Goal: Task Accomplishment & Management: Manage account settings

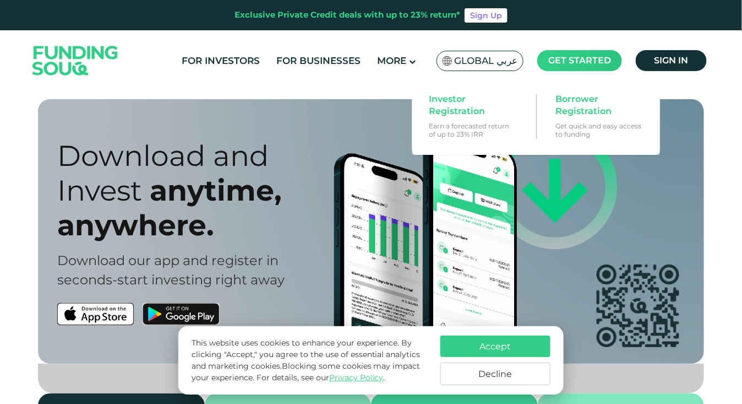
click at [560, 67] on main "Get started" at bounding box center [579, 60] width 85 height 21
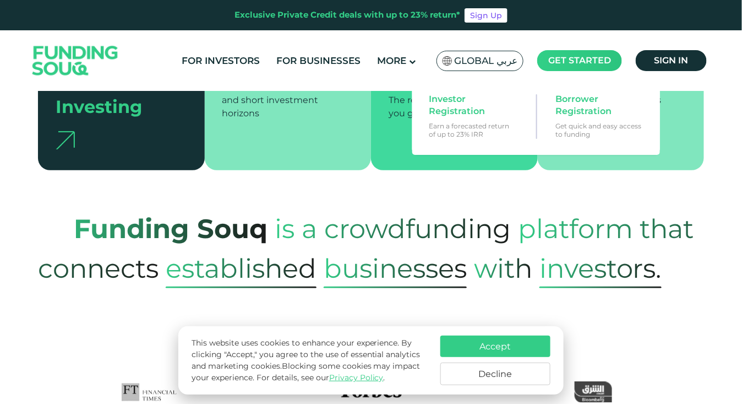
scroll to position [374, 0]
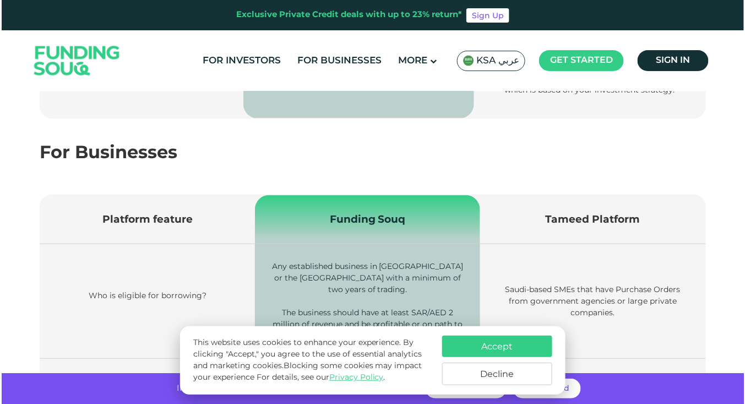
scroll to position [1049, 0]
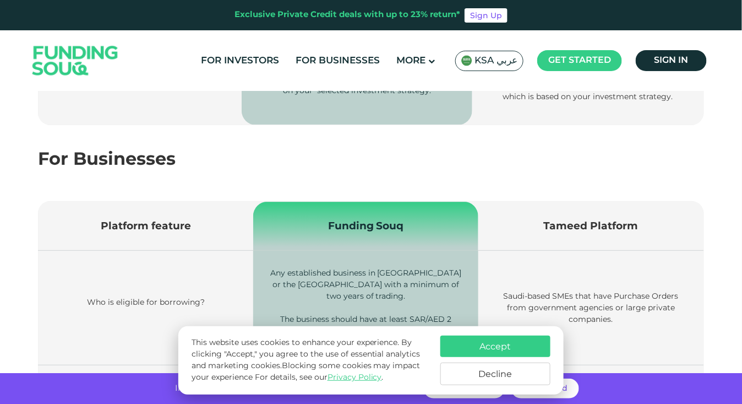
click at [484, 62] on span "KSA عربي" at bounding box center [496, 61] width 43 height 13
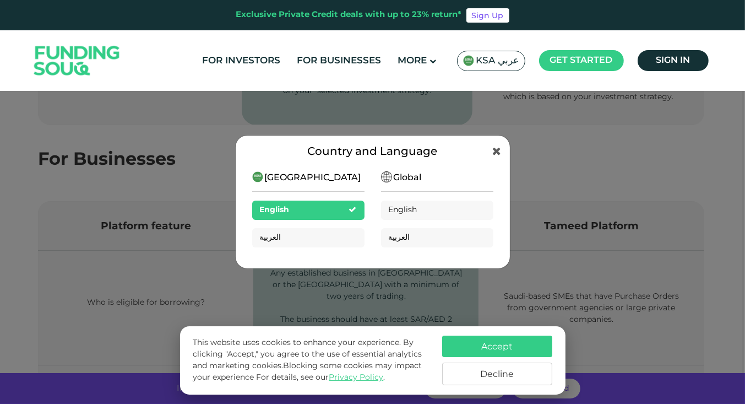
click at [386, 182] on img at bounding box center [386, 176] width 11 height 11
click at [337, 183] on div "Saudi Arabia English العربية" at bounding box center [308, 213] width 112 height 84
click at [404, 209] on span "English" at bounding box center [404, 210] width 30 height 8
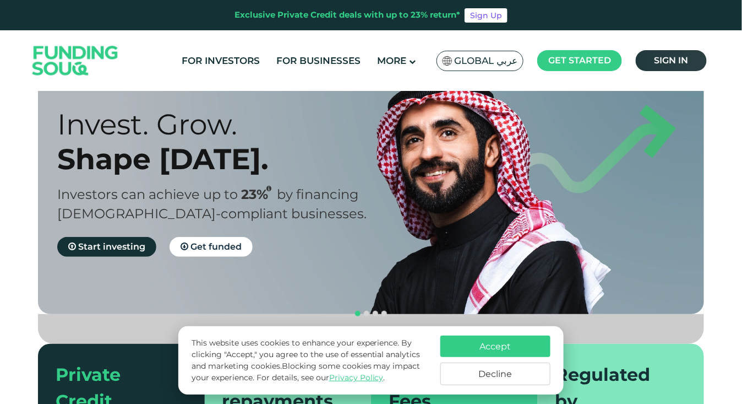
click at [661, 56] on span "Sign in" at bounding box center [672, 60] width 34 height 10
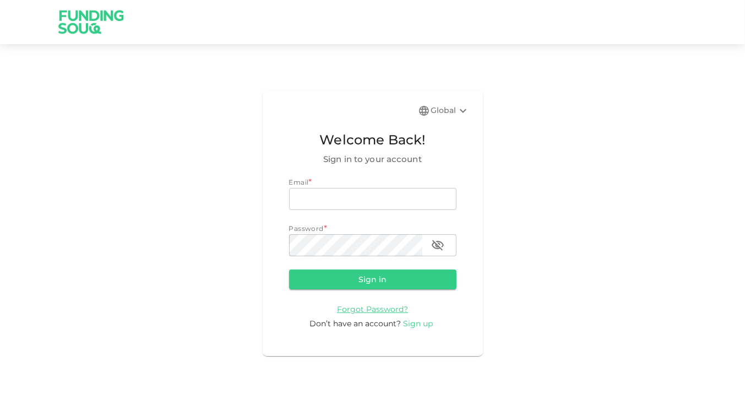
click at [415, 326] on span "Sign up" at bounding box center [419, 323] width 30 height 10
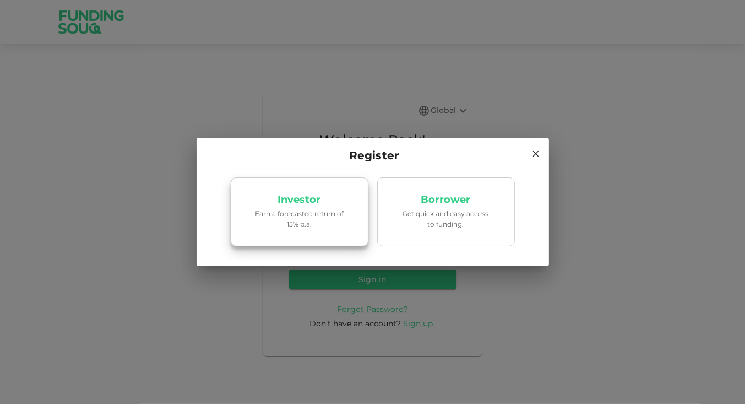
click at [316, 228] on p "Earn a forecasted return of 15% p.a." at bounding box center [300, 218] width 94 height 21
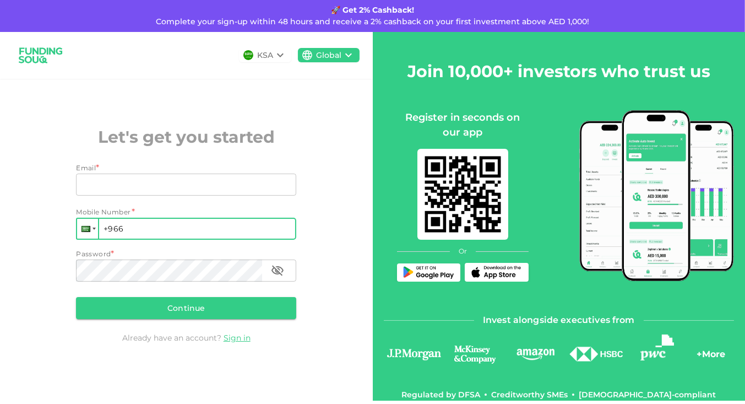
click at [92, 235] on div at bounding box center [87, 229] width 21 height 20
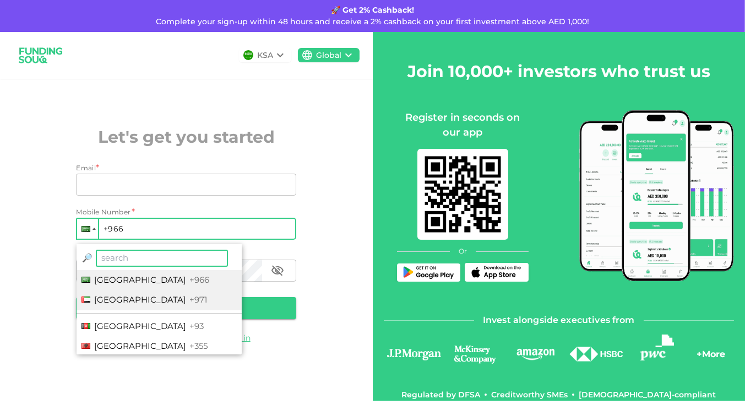
click at [112, 301] on span "United Arab Emirates" at bounding box center [140, 299] width 92 height 10
type input "+971"
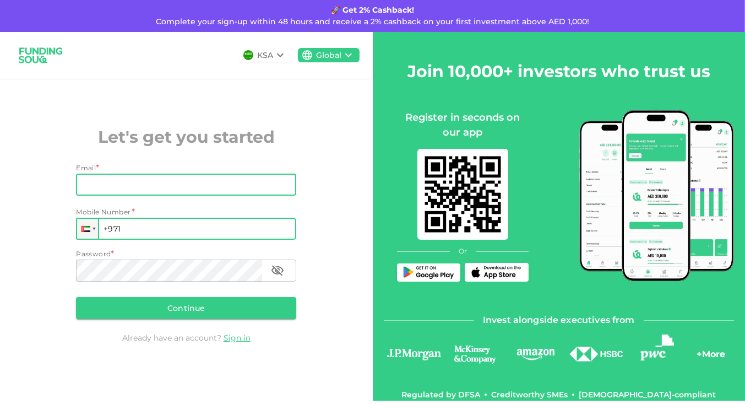
click at [110, 182] on input "Email" at bounding box center [180, 184] width 208 height 22
type input "ISMAHEEL4U@GMAIL.COM"
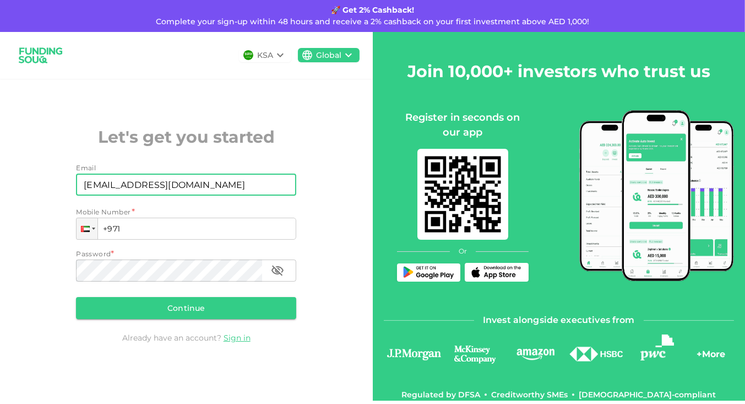
click at [154, 217] on div "Mobile Number * Phone +971" at bounding box center [186, 222] width 220 height 33
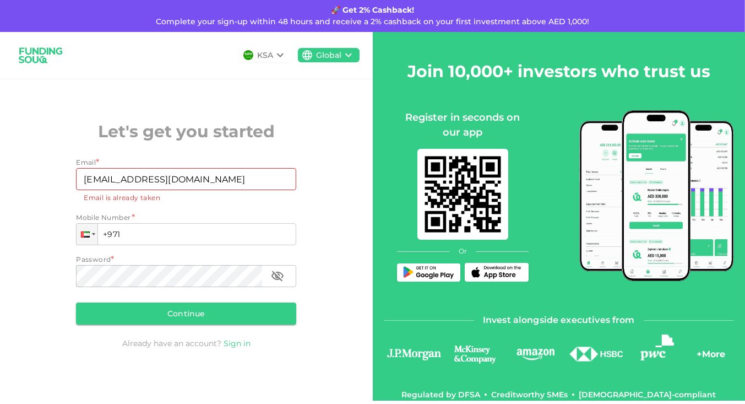
click at [236, 345] on link "Sign in" at bounding box center [237, 343] width 27 height 10
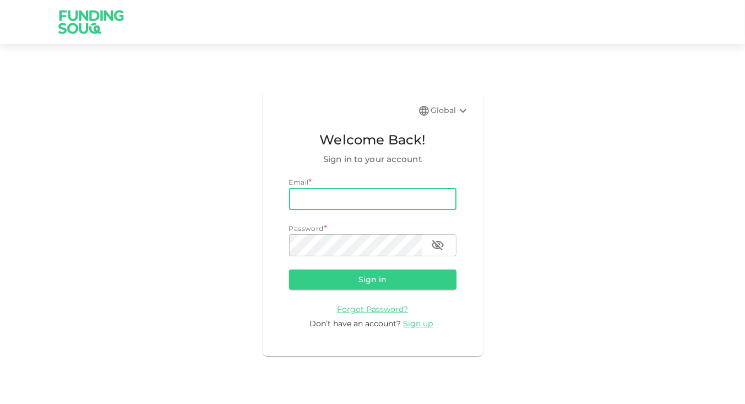
click at [324, 200] on input "email" at bounding box center [372, 199] width 167 height 22
type input "[EMAIL_ADDRESS][DOMAIN_NAME]"
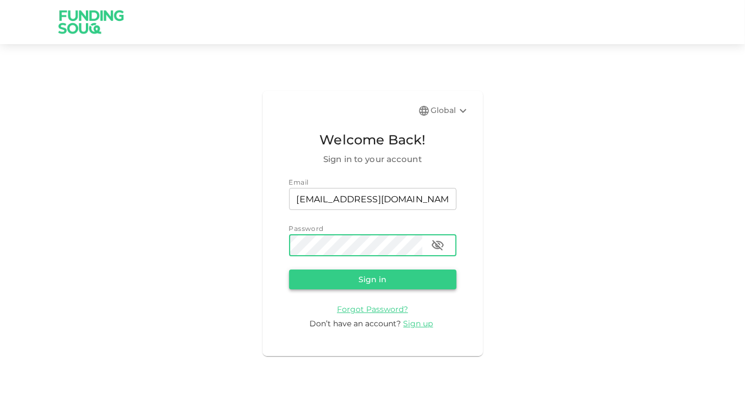
click at [385, 278] on button "Sign in" at bounding box center [372, 279] width 167 height 20
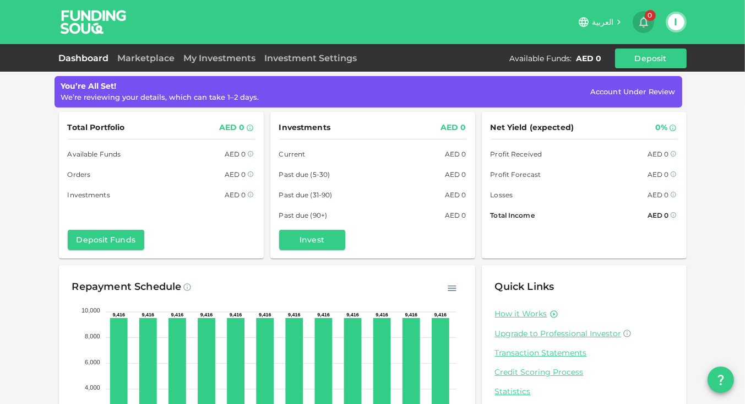
click at [645, 24] on icon "button" at bounding box center [643, 21] width 13 height 13
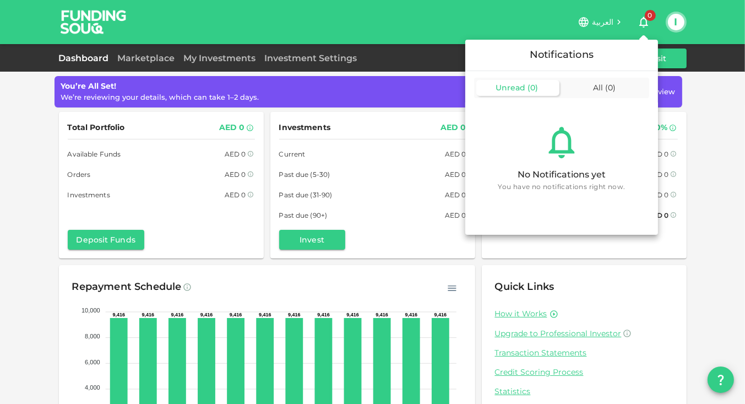
click at [645, 24] on div at bounding box center [372, 202] width 745 height 404
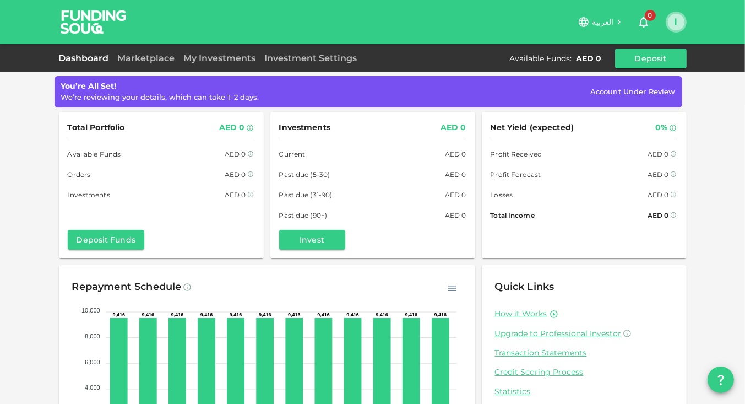
click at [669, 24] on button "I" at bounding box center [676, 22] width 17 height 17
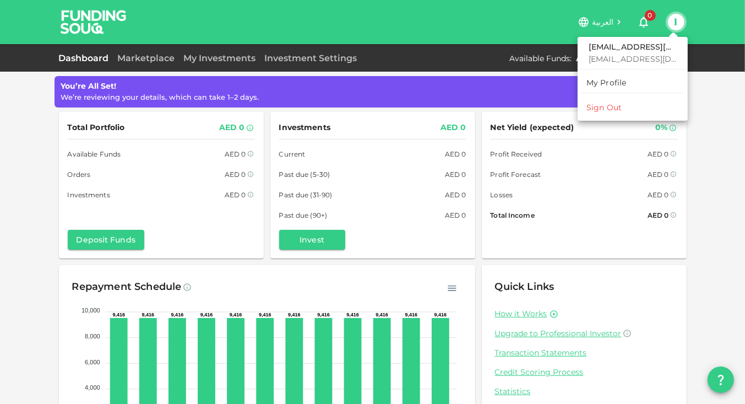
click at [593, 81] on div "My Profile" at bounding box center [606, 82] width 40 height 11
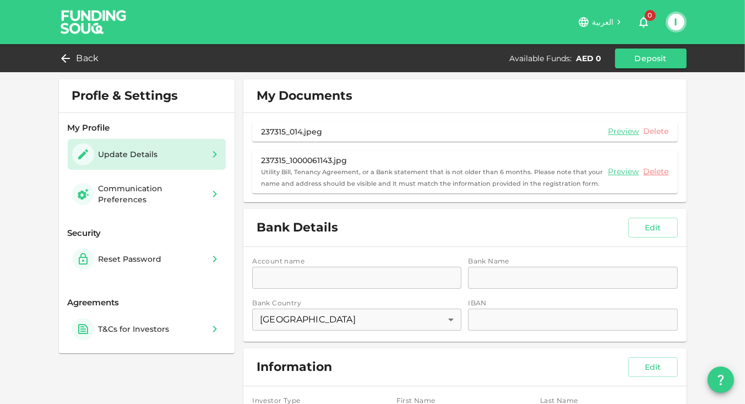
click at [653, 132] on link "Delete" at bounding box center [656, 131] width 25 height 10
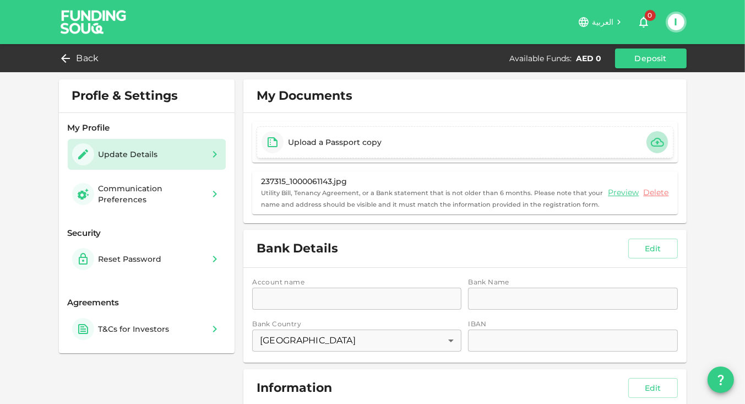
click at [651, 140] on icon "button" at bounding box center [657, 142] width 13 height 9
click at [653, 192] on link "Delete" at bounding box center [656, 192] width 25 height 10
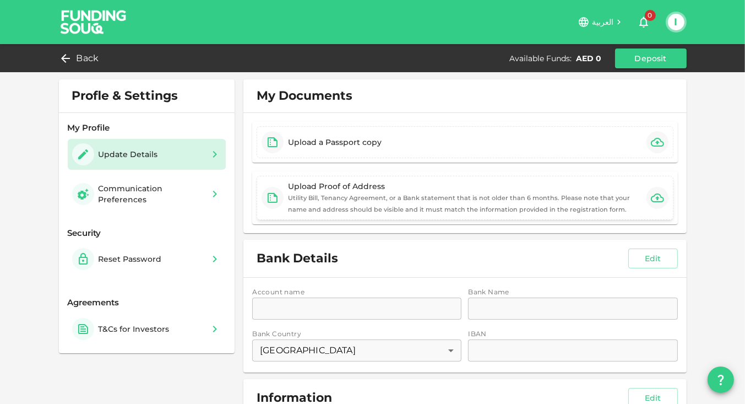
click at [651, 197] on icon "button" at bounding box center [657, 197] width 13 height 13
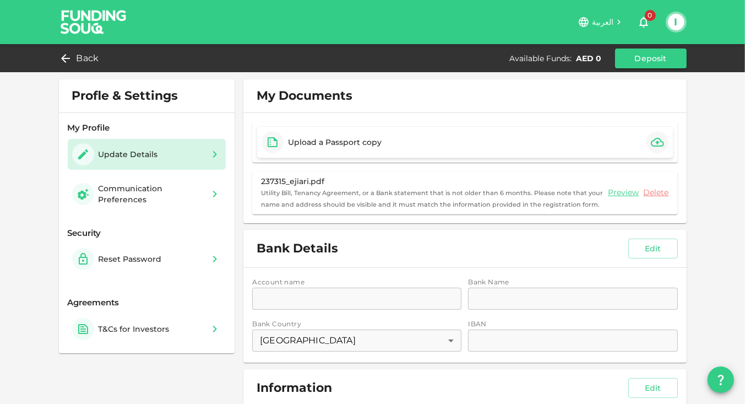
click at [658, 143] on icon "button" at bounding box center [657, 141] width 13 height 13
click at [653, 142] on icon "button" at bounding box center [657, 142] width 13 height 9
click at [651, 143] on icon "button" at bounding box center [657, 141] width 13 height 13
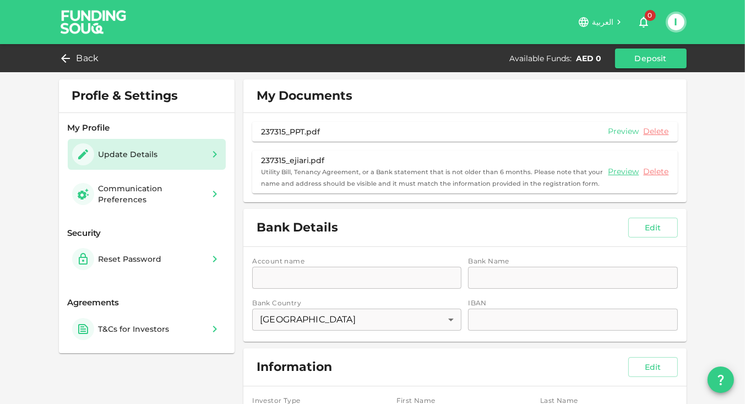
click at [618, 133] on link "Preview" at bounding box center [623, 131] width 31 height 10
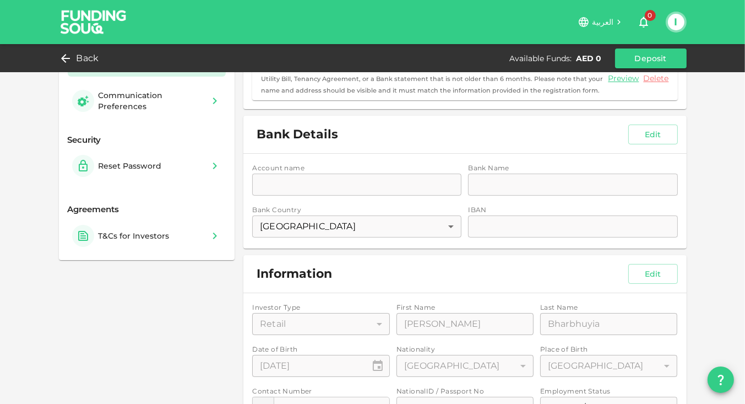
scroll to position [93, 0]
click at [345, 187] on div "Account name accountName accountName Bank Name bankName bankName Bank Country U…" at bounding box center [464, 201] width 443 height 95
click at [491, 225] on div "Account name accountName accountName Bank Name bankName bankName Bank Country U…" at bounding box center [464, 201] width 443 height 95
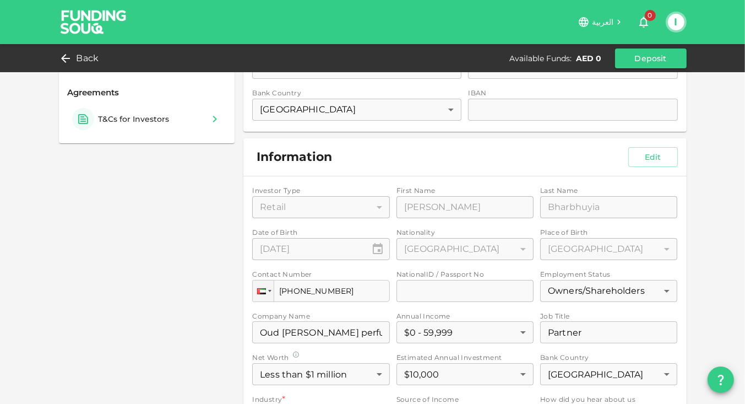
scroll to position [106, 0]
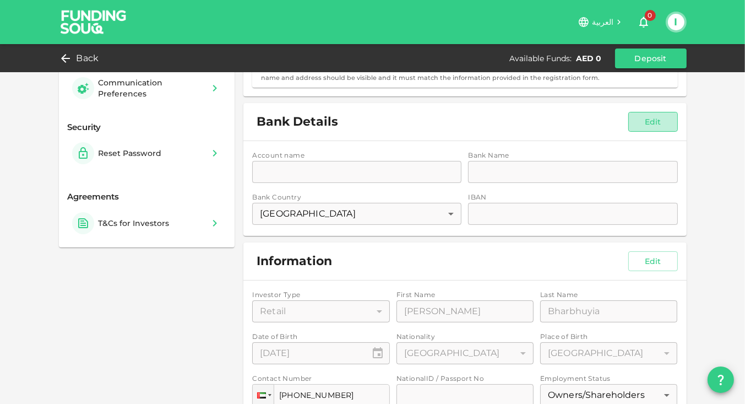
click at [657, 120] on button "Edit" at bounding box center [653, 122] width 50 height 20
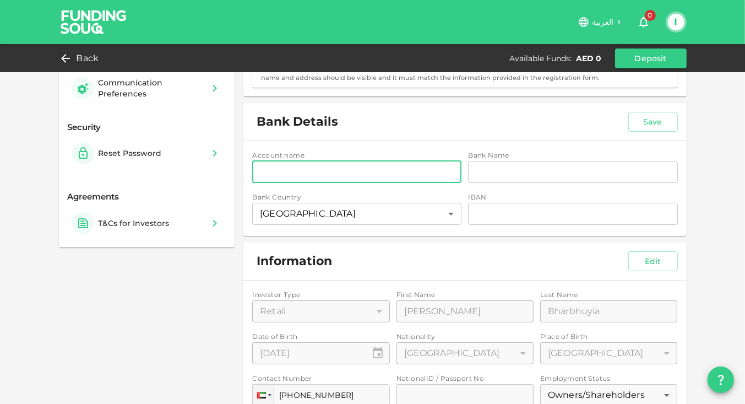
click at [422, 172] on input "accountName" at bounding box center [356, 172] width 209 height 22
type input "m"
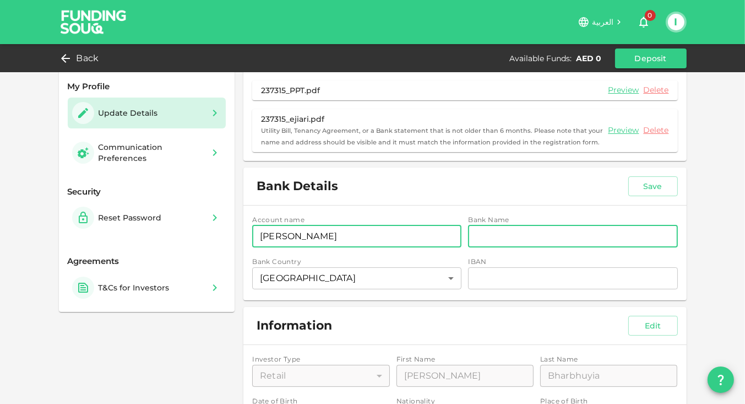
scroll to position [0, 0]
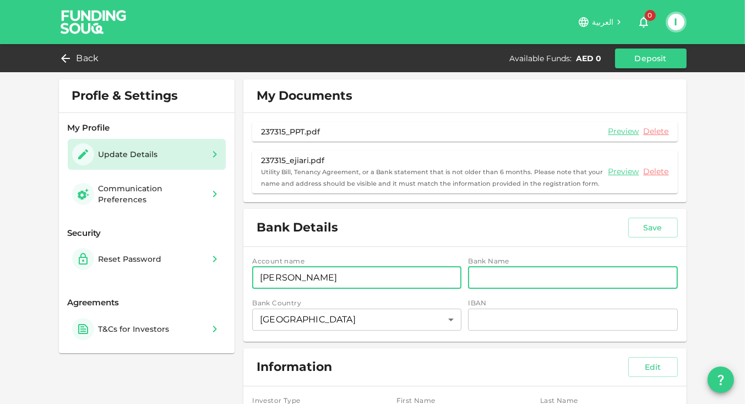
type input "MOHAMED ISMAHEEL BARBHUIYA"
click at [515, 280] on input "bankName" at bounding box center [572, 277] width 209 height 22
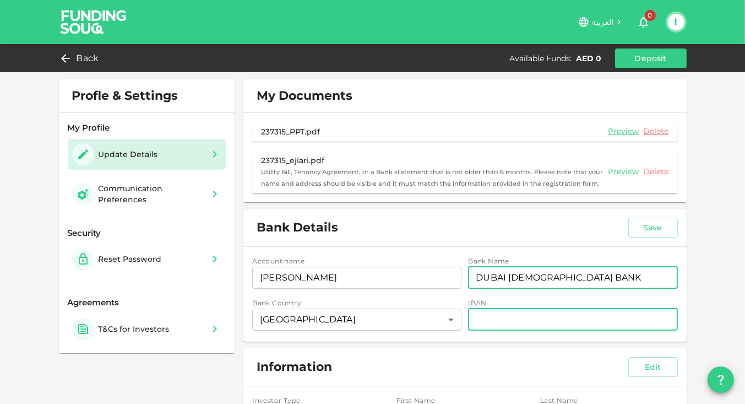
type input "DUBAI ISLAMIC BANK"
click at [510, 320] on input "iban" at bounding box center [572, 319] width 209 height 22
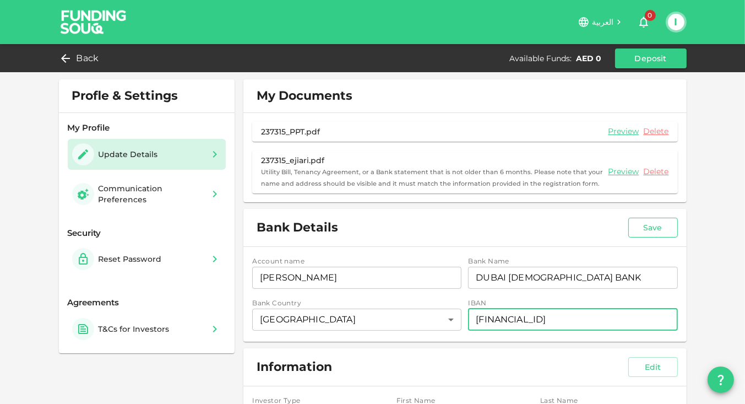
type input "AE640240002520065773001"
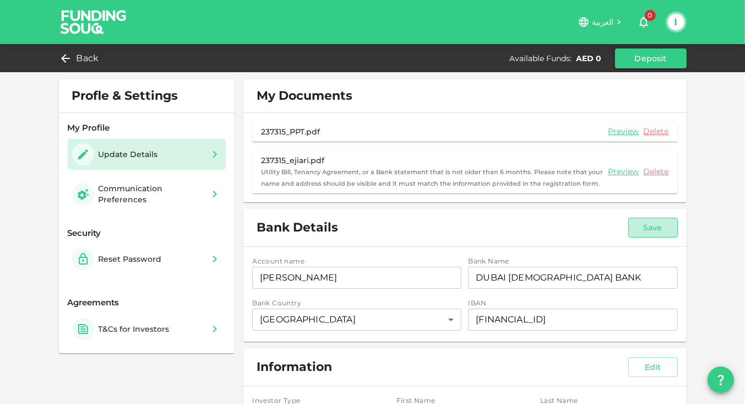
click at [642, 231] on button "Save" at bounding box center [653, 227] width 50 height 20
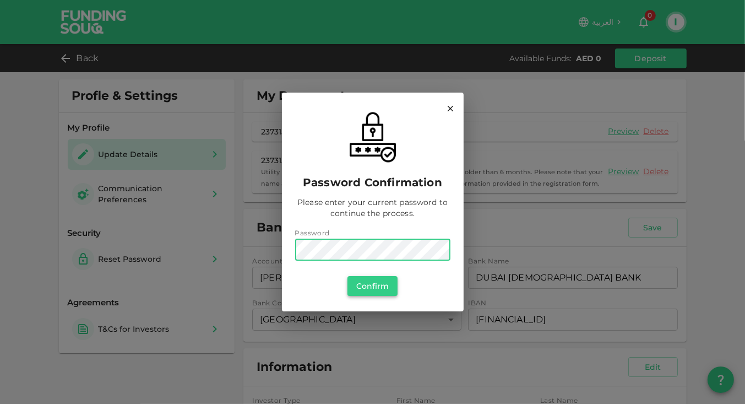
click at [374, 282] on button "Confirm" at bounding box center [372, 286] width 51 height 20
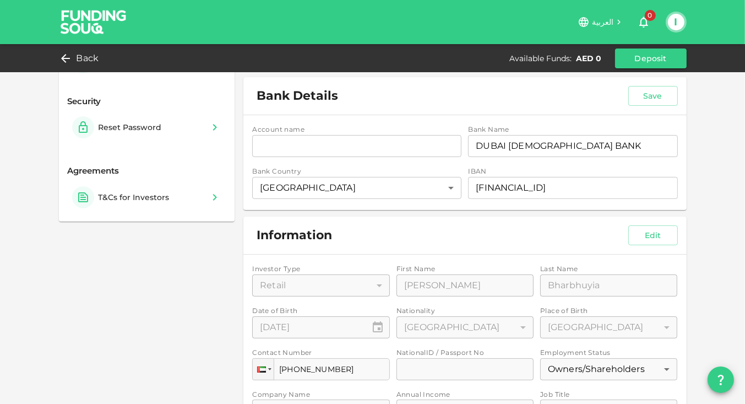
scroll to position [130, 0]
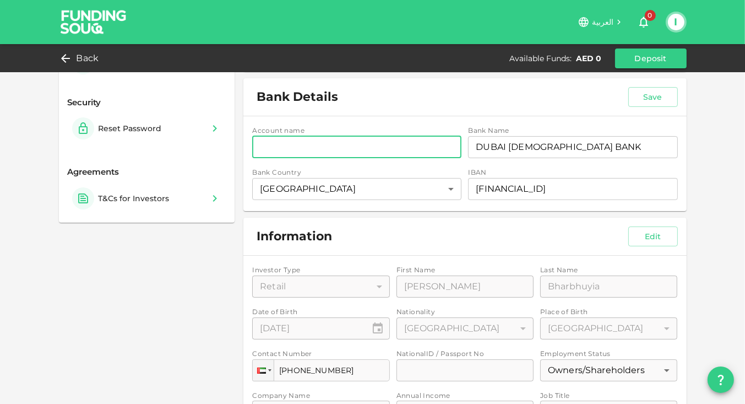
click at [342, 154] on input "accountName" at bounding box center [356, 147] width 209 height 22
type input "MOHAMED ISMAHEEL BARBHUIYA"
click at [653, 88] on button "Save" at bounding box center [653, 97] width 50 height 20
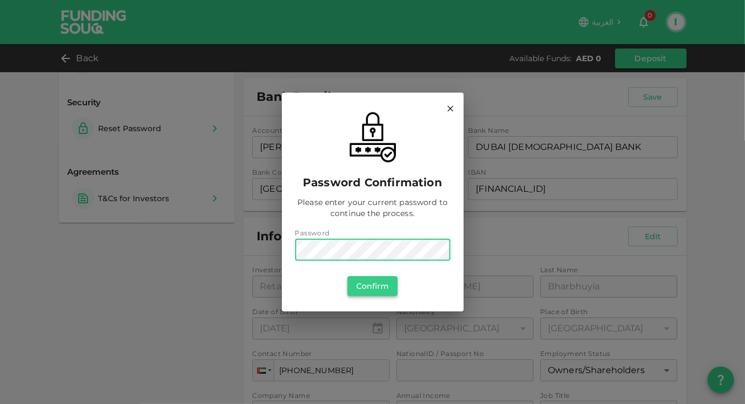
click at [369, 285] on button "Confirm" at bounding box center [372, 286] width 51 height 20
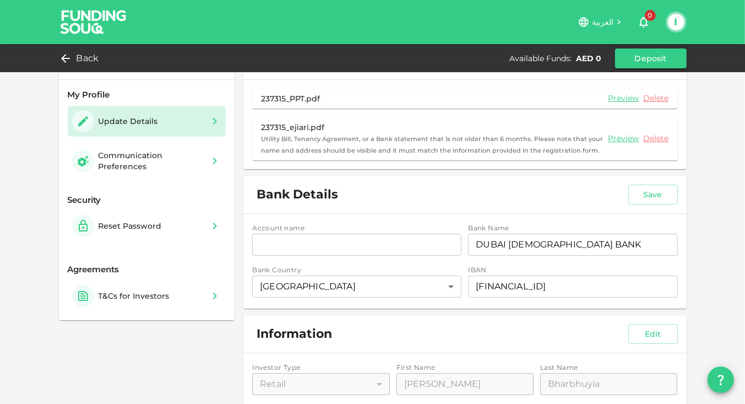
scroll to position [0, 0]
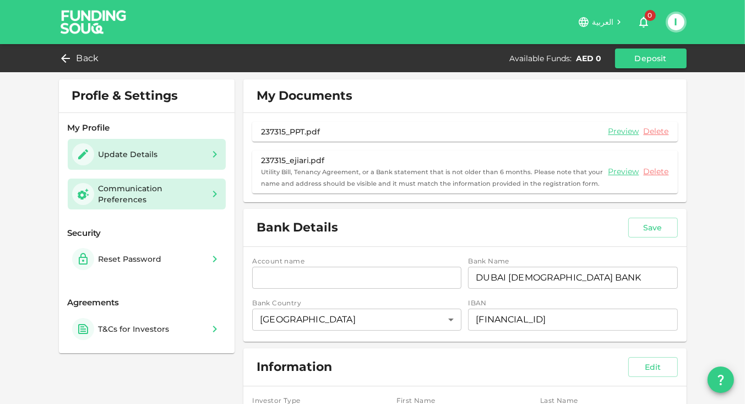
click at [185, 189] on div "Communication Preferences" at bounding box center [152, 194] width 106 height 22
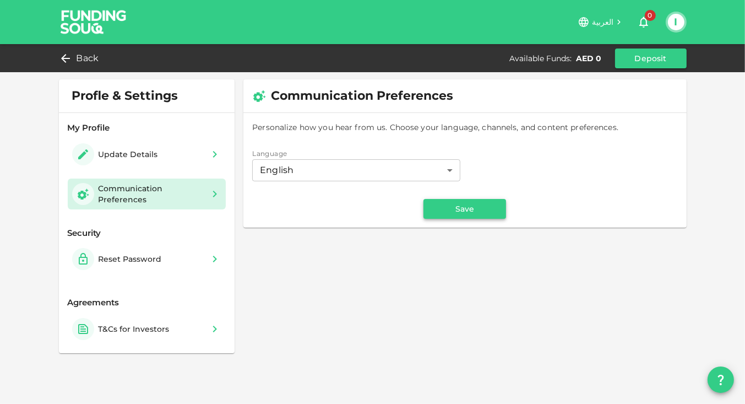
click at [445, 208] on button "Save" at bounding box center [464, 209] width 83 height 20
click at [83, 55] on span "Back" at bounding box center [88, 58] width 23 height 15
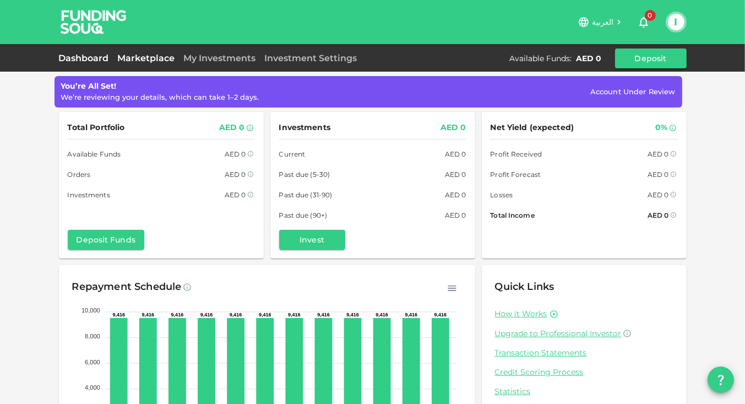
click at [142, 53] on link "Marketplace" at bounding box center [146, 58] width 66 height 10
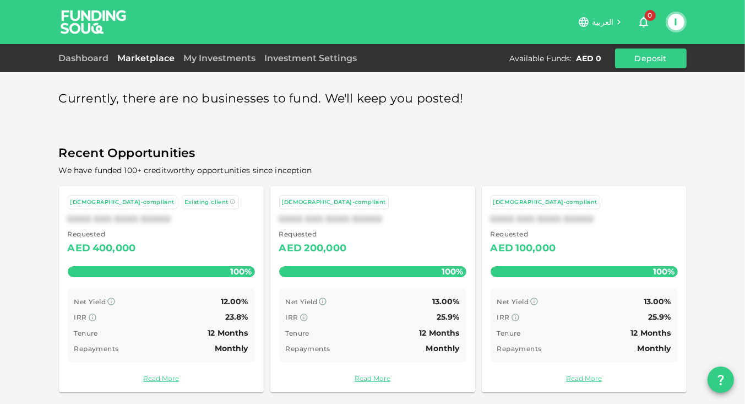
scroll to position [3, 0]
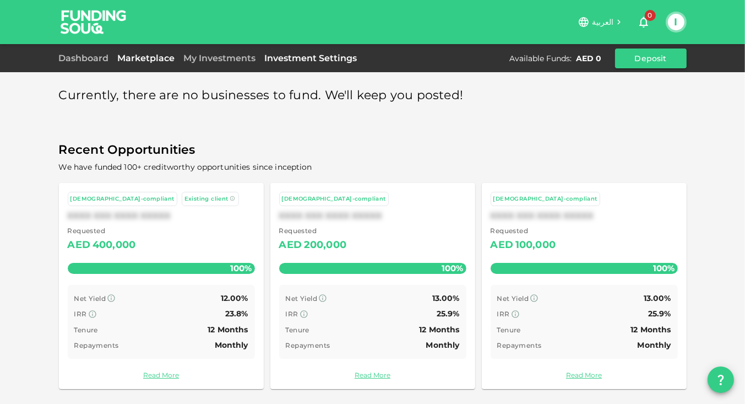
click at [297, 56] on link "Investment Settings" at bounding box center [310, 58] width 101 height 10
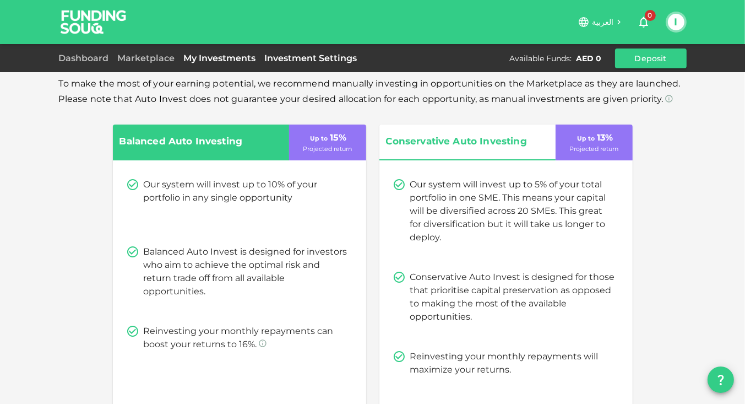
click at [192, 55] on link "My Investments" at bounding box center [219, 58] width 81 height 10
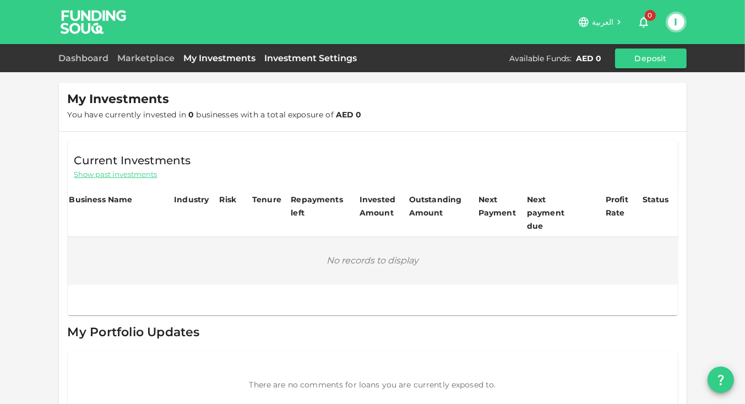
click at [315, 60] on link "Investment Settings" at bounding box center [310, 58] width 101 height 10
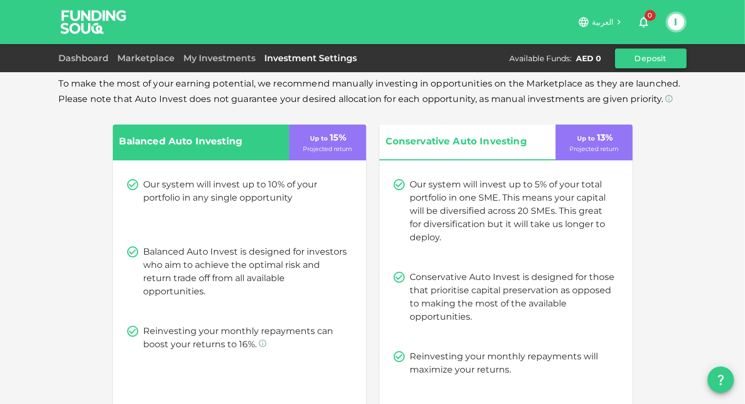
click at [632, 57] on button "Deposit" at bounding box center [651, 58] width 72 height 20
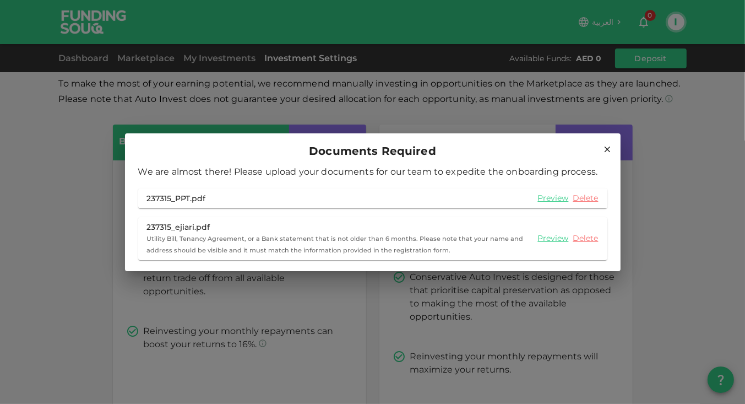
click at [604, 147] on icon at bounding box center [607, 149] width 6 height 6
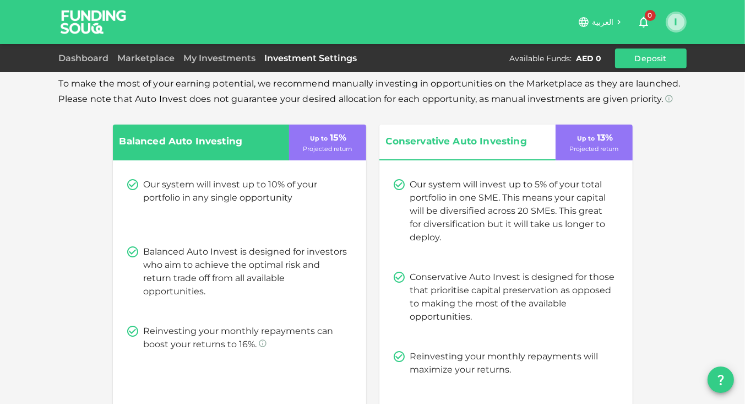
click at [681, 19] on button "I" at bounding box center [676, 22] width 17 height 17
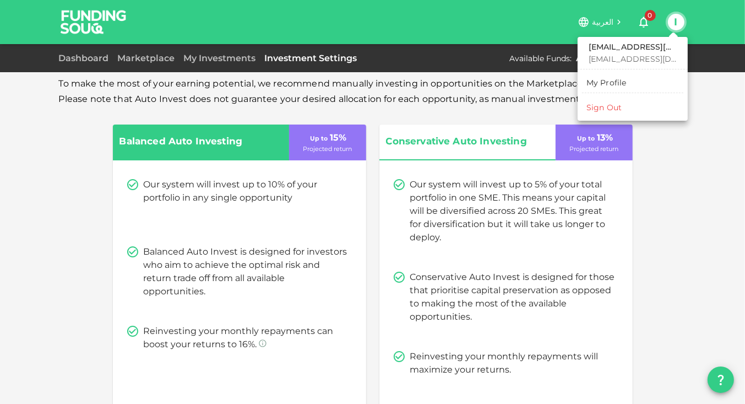
click at [624, 107] on li "Sign Out" at bounding box center [632, 108] width 101 height 18
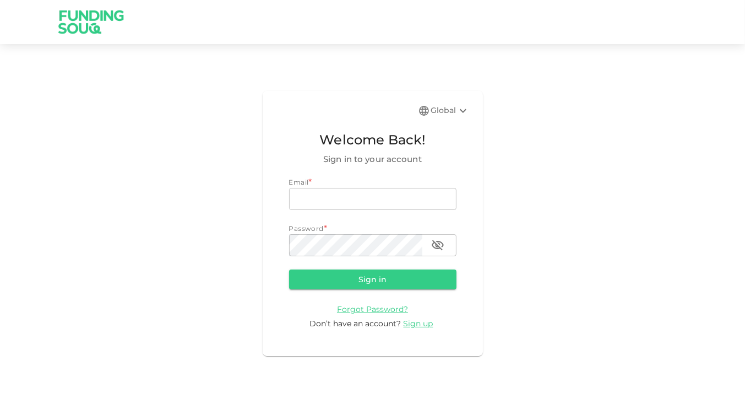
type input "ismaheel4u@gmail.com"
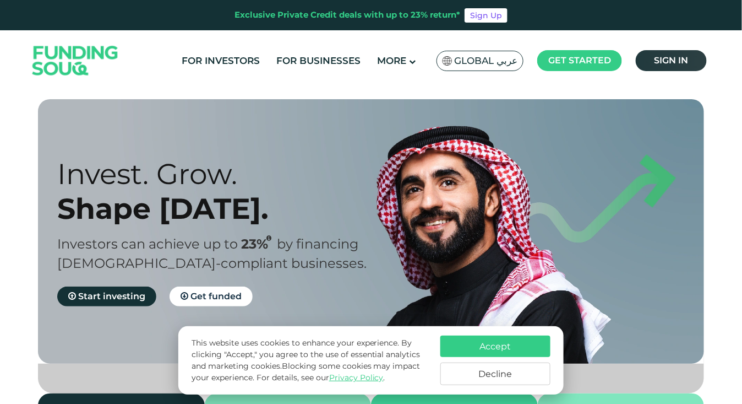
click at [677, 57] on span "Sign in" at bounding box center [672, 60] width 34 height 10
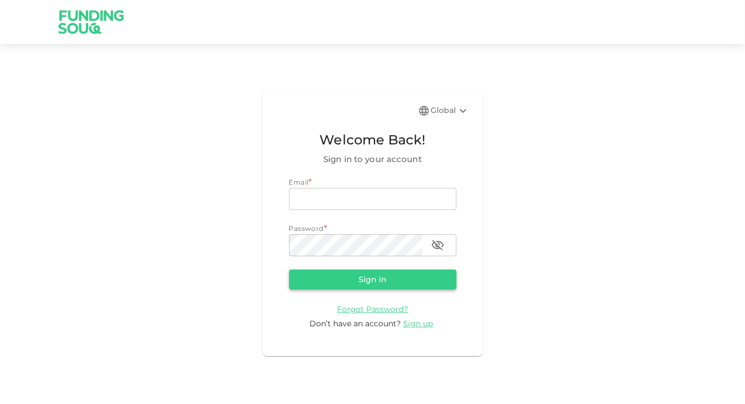
type input "ismaheel4u@gmail.com"
click at [377, 280] on button "Sign in" at bounding box center [372, 279] width 167 height 20
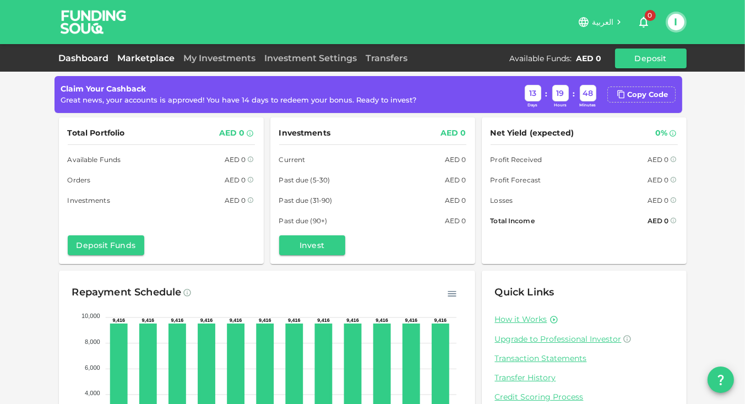
click at [153, 55] on link "Marketplace" at bounding box center [146, 58] width 66 height 10
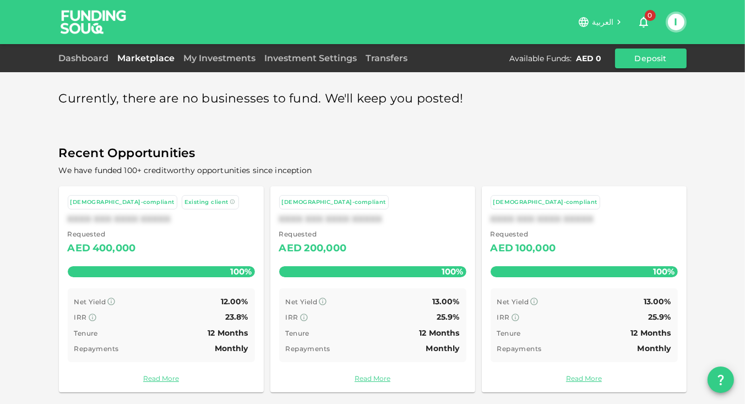
scroll to position [3, 0]
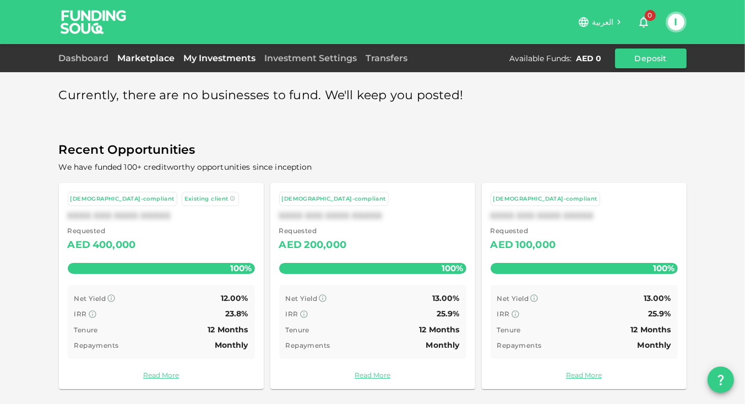
click at [203, 59] on link "My Investments" at bounding box center [219, 58] width 81 height 10
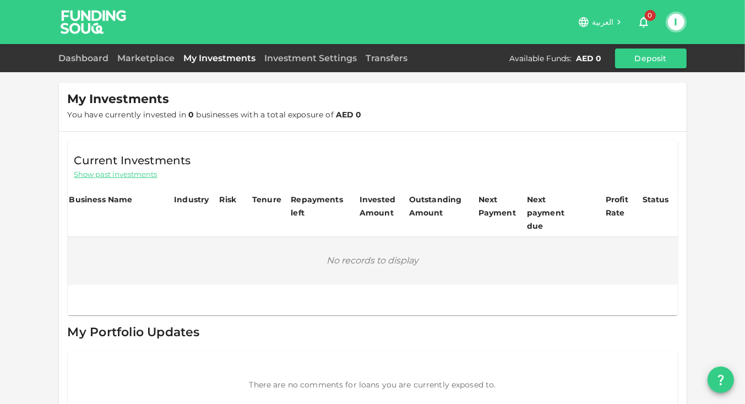
click at [285, 63] on div "Investment Settings" at bounding box center [310, 58] width 101 height 13
click at [279, 59] on link "Investment Settings" at bounding box center [310, 58] width 101 height 10
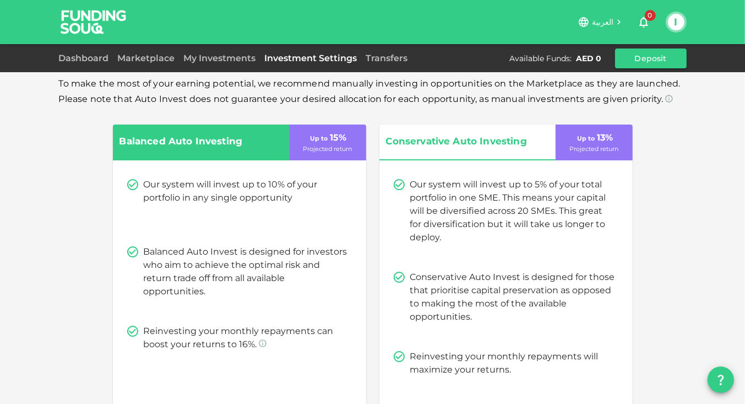
click at [427, 140] on span "Conservative Auto Investing" at bounding box center [460, 141] width 149 height 17
click at [380, 60] on link "Transfers" at bounding box center [387, 58] width 51 height 10
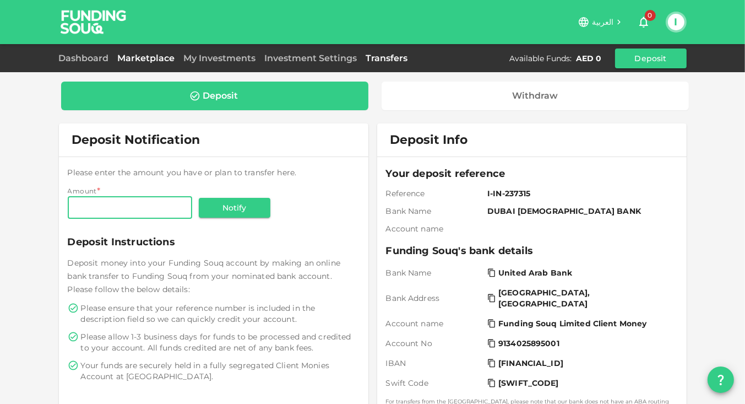
click at [140, 58] on link "Marketplace" at bounding box center [146, 58] width 66 height 10
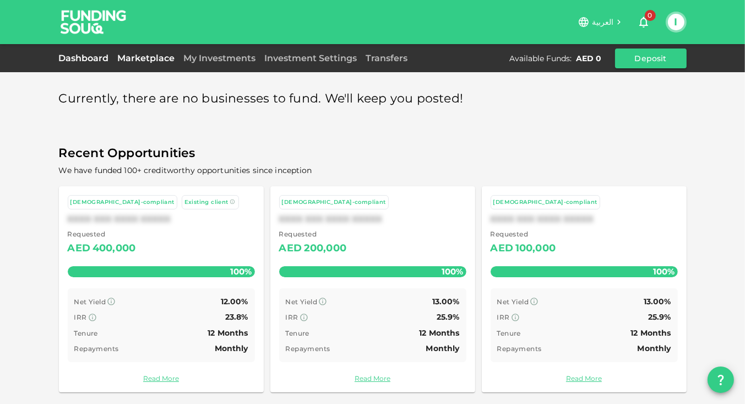
click at [104, 58] on link "Dashboard" at bounding box center [86, 58] width 55 height 10
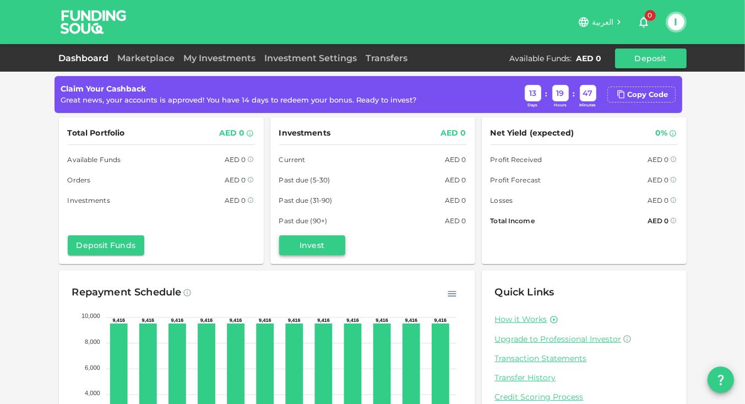
click at [299, 247] on button "Invest" at bounding box center [312, 245] width 66 height 20
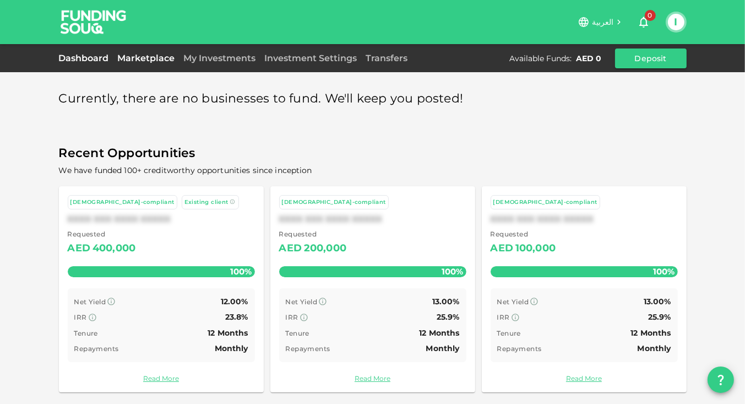
click at [100, 57] on link "Dashboard" at bounding box center [86, 58] width 55 height 10
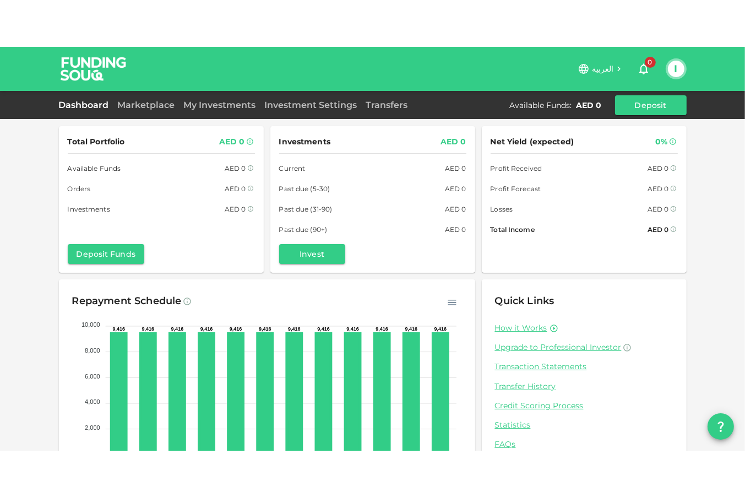
scroll to position [63, 0]
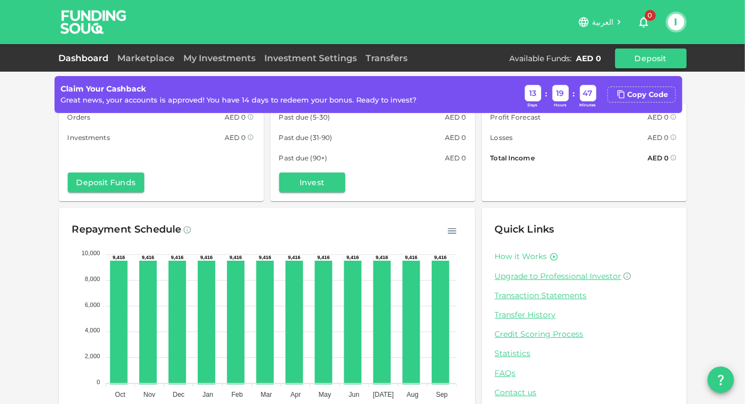
click at [514, 256] on link "How it Works" at bounding box center [521, 256] width 52 height 10
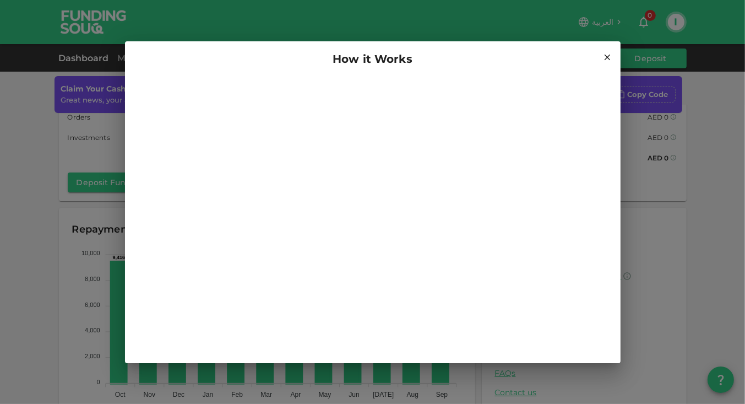
click at [606, 56] on icon at bounding box center [607, 57] width 6 height 6
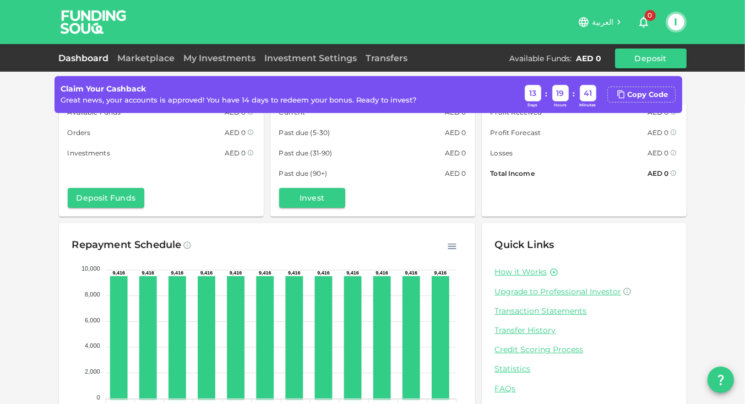
scroll to position [0, 0]
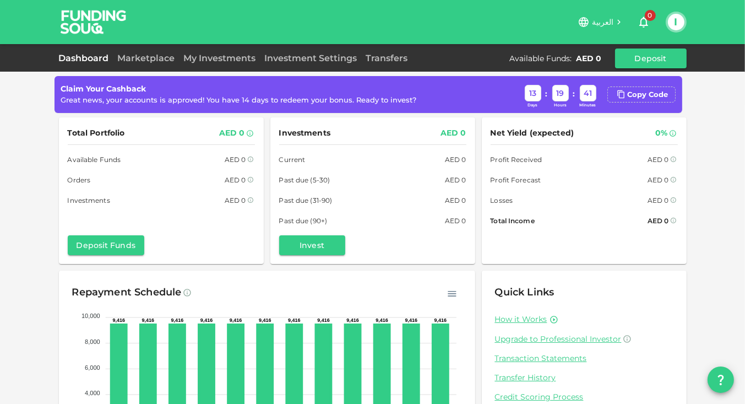
click at [589, 23] on icon at bounding box center [584, 22] width 10 height 10
click at [615, 22] on icon at bounding box center [619, 22] width 10 height 10
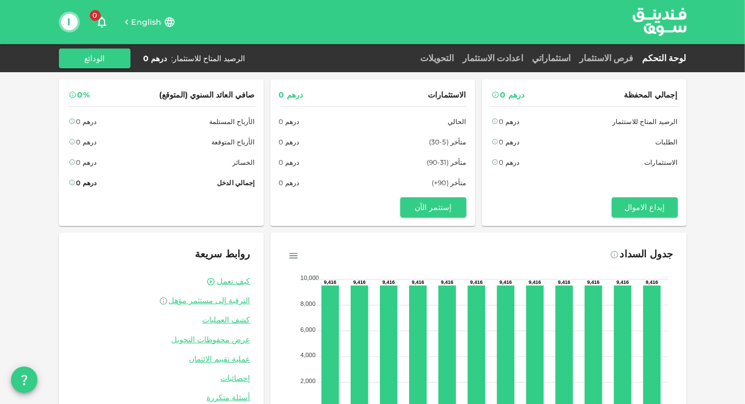
click at [159, 20] on span "English" at bounding box center [147, 22] width 30 height 10
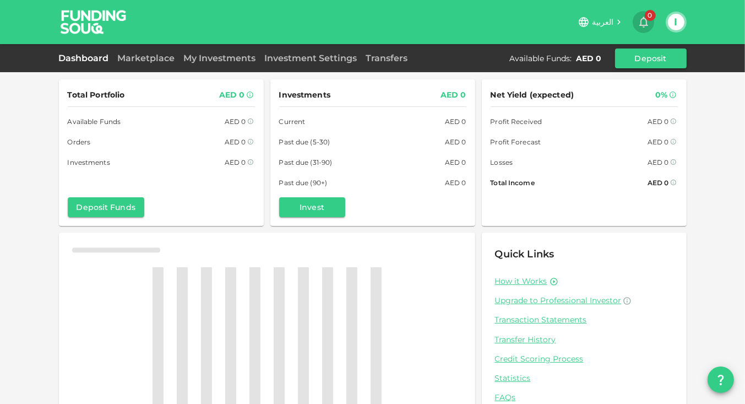
click at [641, 25] on icon "button" at bounding box center [643, 22] width 9 height 11
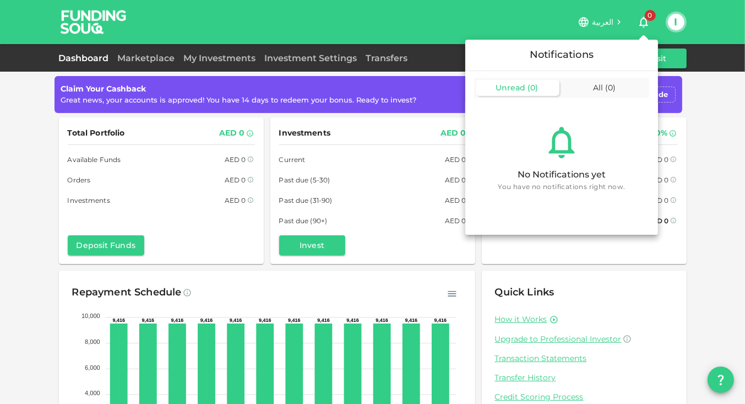
click at [641, 26] on div at bounding box center [372, 202] width 745 height 404
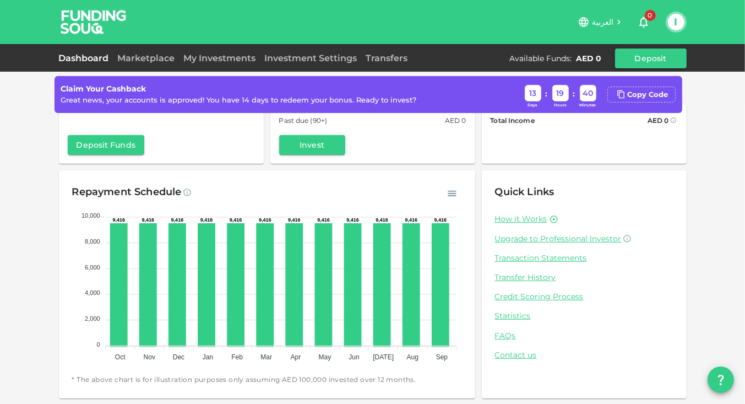
scroll to position [101, 0]
click at [499, 238] on span "Upgrade to Professional Investor" at bounding box center [558, 238] width 127 height 10
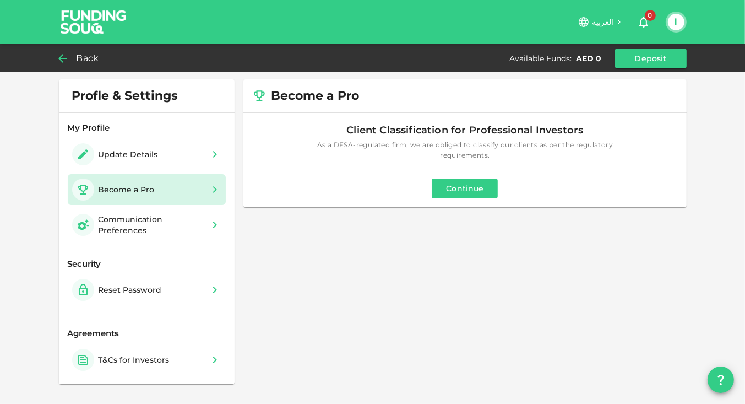
click at [61, 61] on icon at bounding box center [62, 58] width 9 height 9
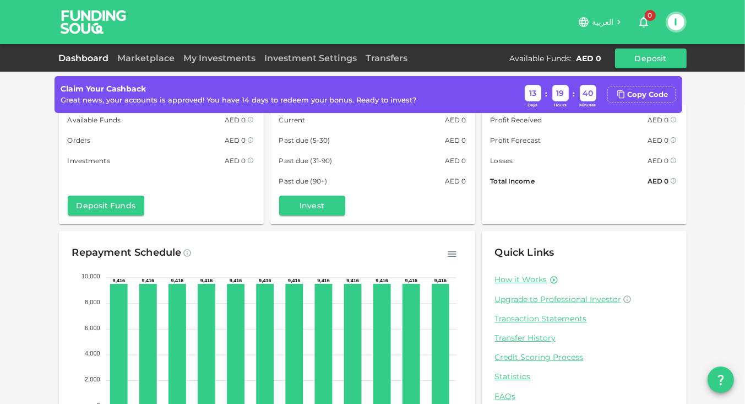
scroll to position [40, 0]
click at [450, 254] on icon "button" at bounding box center [451, 253] width 11 height 11
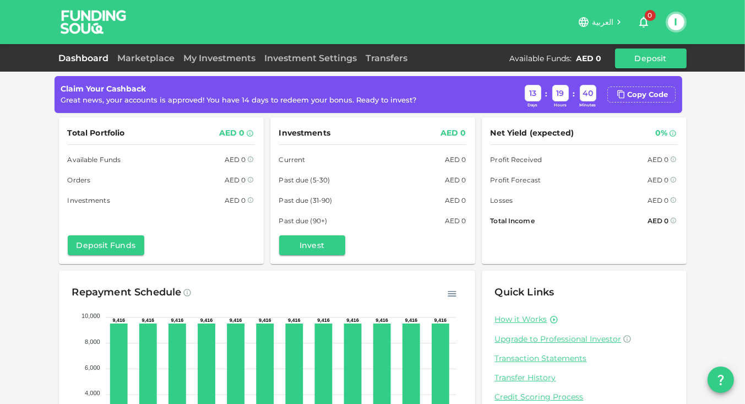
click at [671, 17] on button "I" at bounding box center [676, 22] width 17 height 17
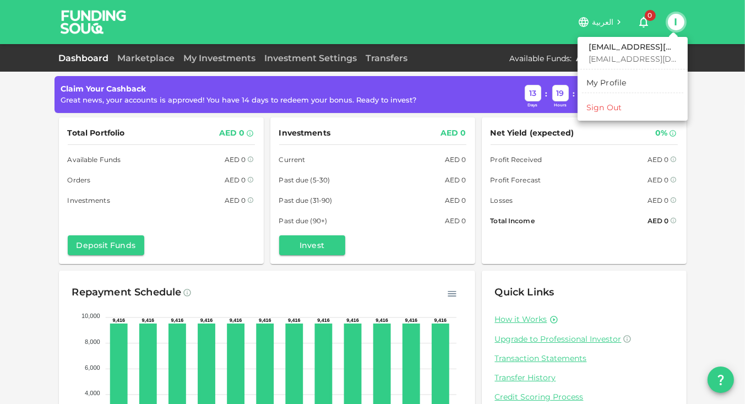
click at [615, 109] on div "Sign Out" at bounding box center [603, 107] width 35 height 11
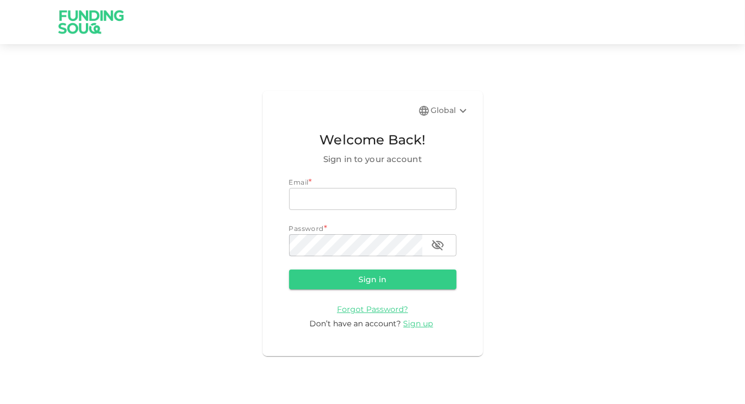
type input "ismaheel4u@gmail.com"
click at [459, 109] on icon at bounding box center [462, 110] width 13 height 13
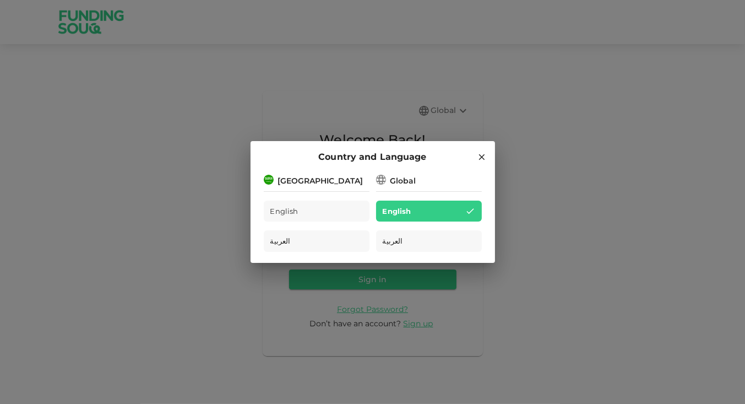
click at [295, 182] on div "[GEOGRAPHIC_DATA]" at bounding box center [320, 181] width 85 height 12
click at [481, 157] on icon at bounding box center [481, 157] width 6 height 6
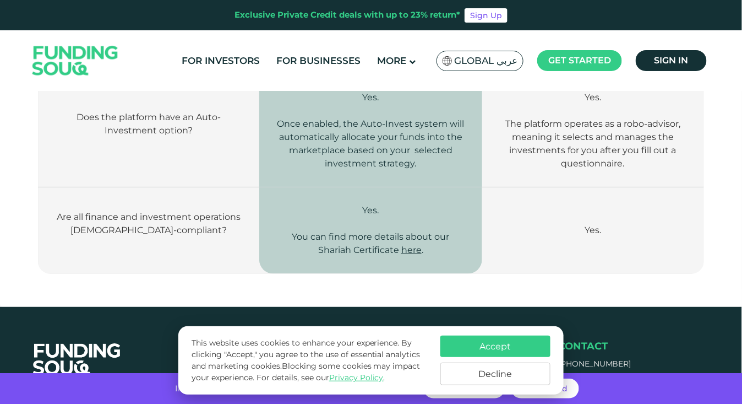
scroll to position [1426, 0]
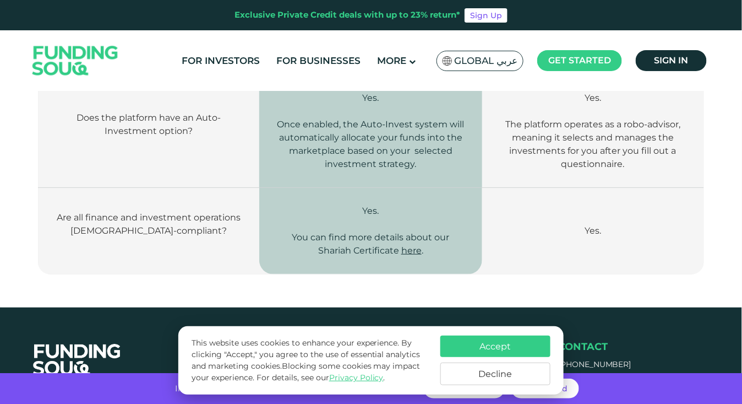
click at [449, 61] on img at bounding box center [448, 60] width 10 height 9
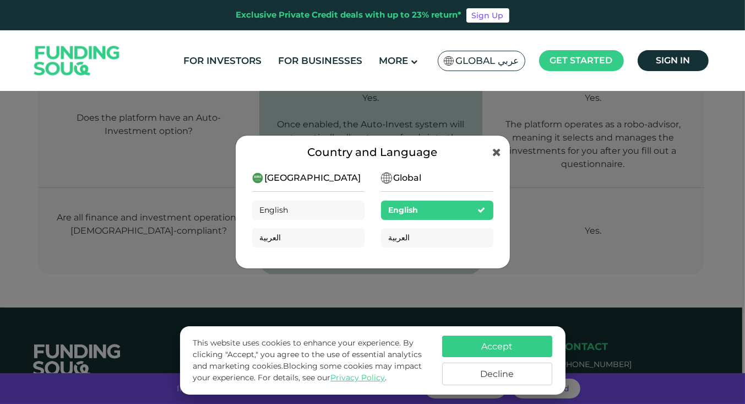
click at [449, 61] on img at bounding box center [449, 60] width 10 height 9
